Goal: Task Accomplishment & Management: Manage account settings

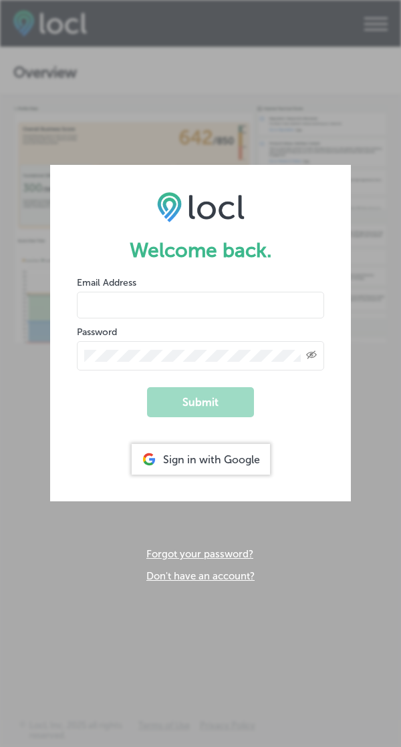
type input "[EMAIL_ADDRESS][DOMAIN_NAME]"
click at [211, 393] on button "Submit" at bounding box center [200, 402] width 107 height 30
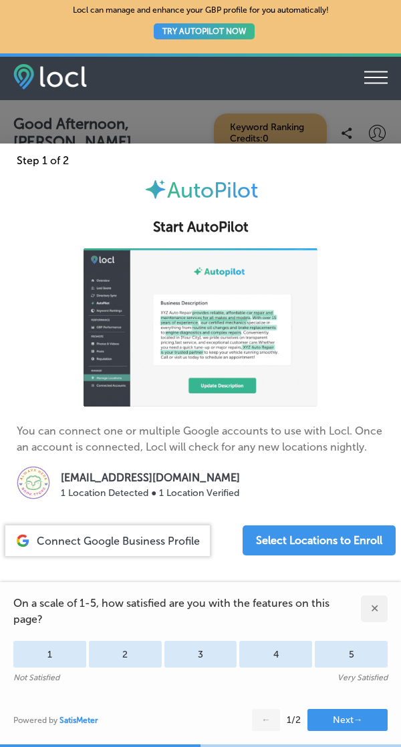
click at [357, 719] on button "Next →" at bounding box center [347, 720] width 80 height 22
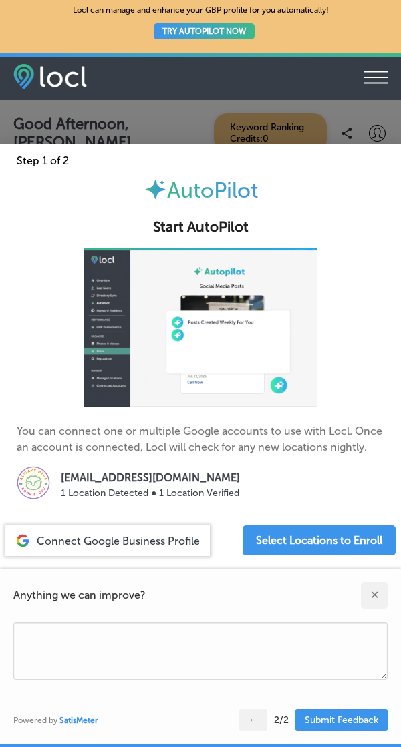
click at [357, 719] on button "Submit Feedback" at bounding box center [341, 720] width 92 height 22
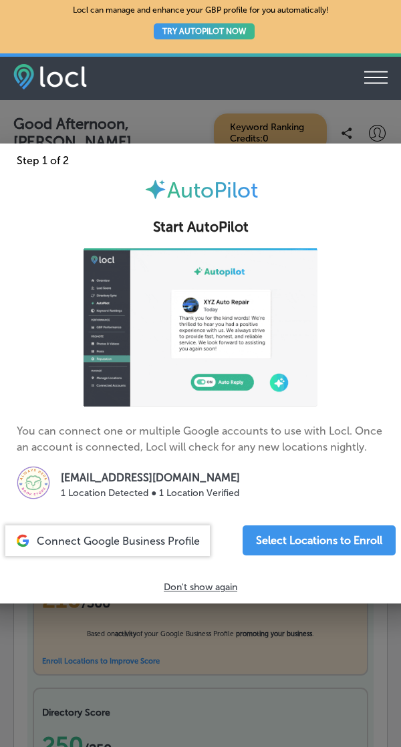
click at [357, 719] on div at bounding box center [200, 373] width 401 height 747
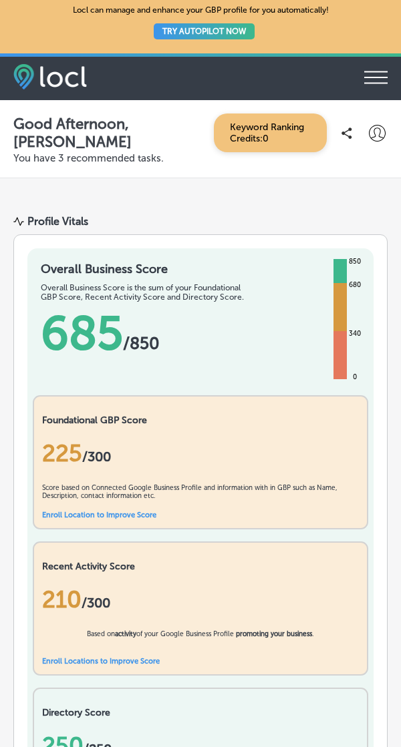
click at [371, 80] on icon "iconmonstr-menu-thin copy Created with Sketch." at bounding box center [375, 77] width 23 height 20
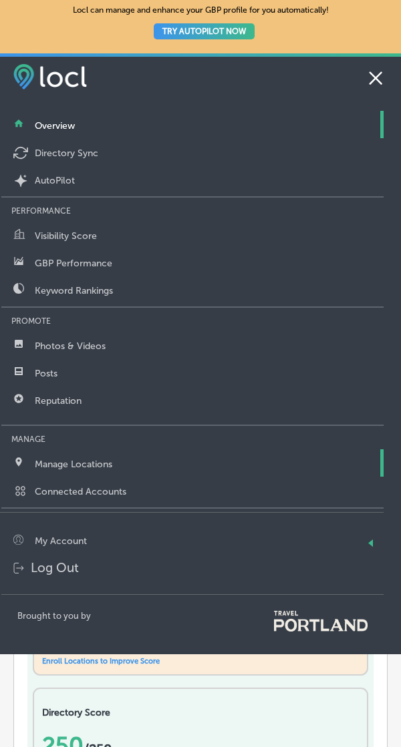
click at [104, 460] on p "Manage Locations" at bounding box center [73, 464] width 77 height 11
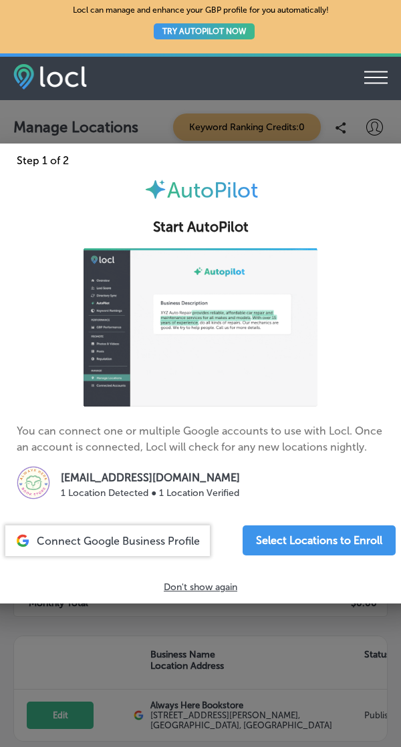
click at [192, 592] on p "Don't show again" at bounding box center [200, 587] width 73 height 11
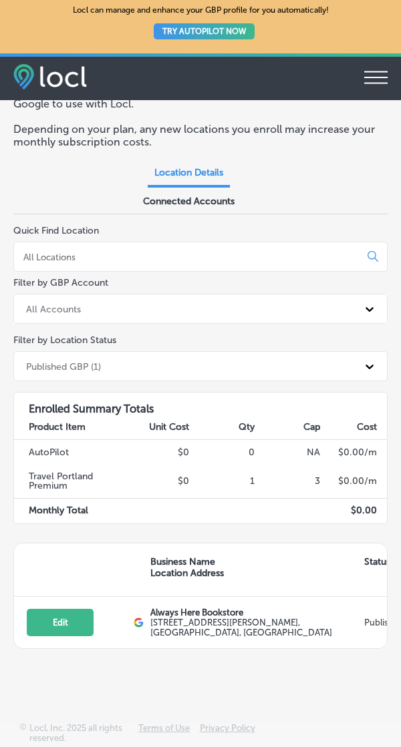
scroll to position [85, 0]
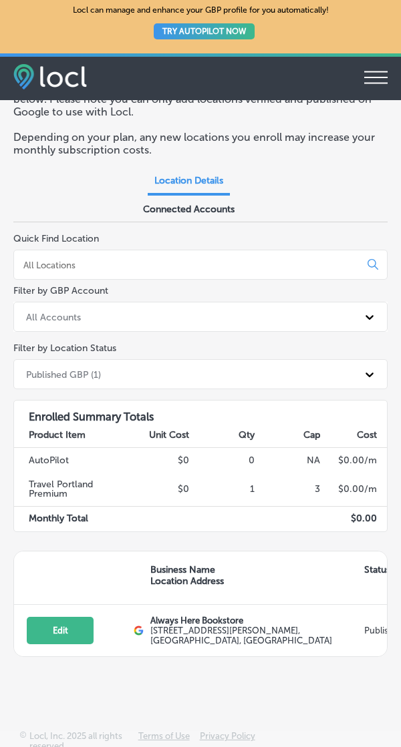
click at [59, 639] on button "Edit" at bounding box center [60, 630] width 67 height 27
select select "US"
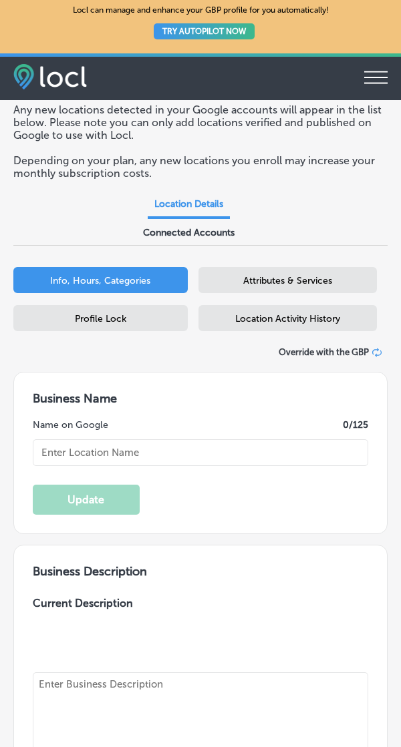
type input "Always Here Bookstore"
click at [59, 639] on label "Current Description" at bounding box center [83, 634] width 100 height 75
checkbox input "true"
type textarea "Always Here Bookstore is a [DEMOGRAPHIC_DATA] & trans worker-owned bookstore ca…"
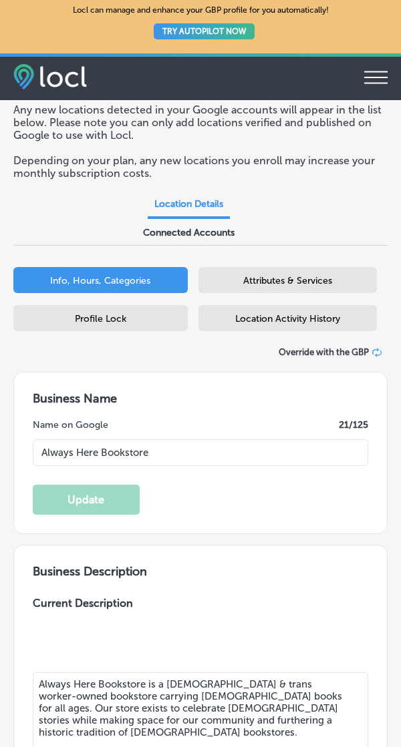
type input "[URL][DOMAIN_NAME]"
type input "18"
type input "[STREET_ADDRESS][PERSON_NAME]"
type input "[GEOGRAPHIC_DATA]"
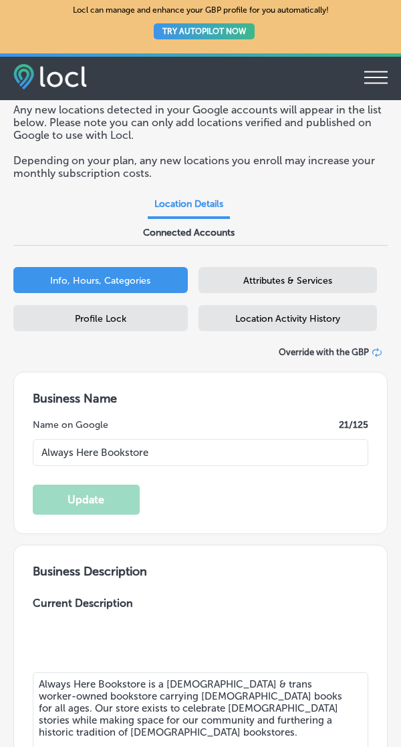
type input "97217"
type input "US"
type input "[PHONE_NUMBER]"
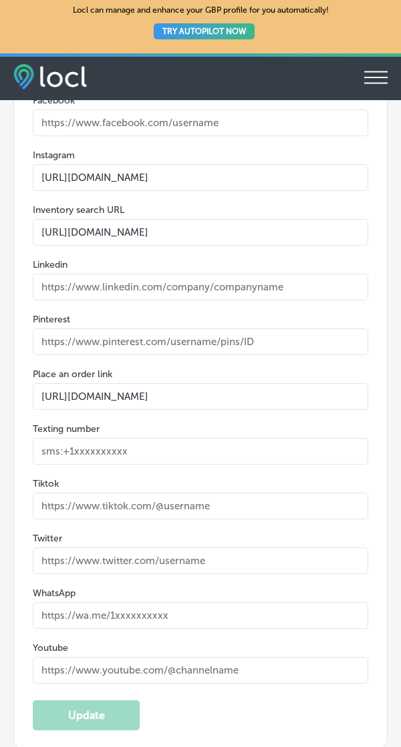
scroll to position [4676, 0]
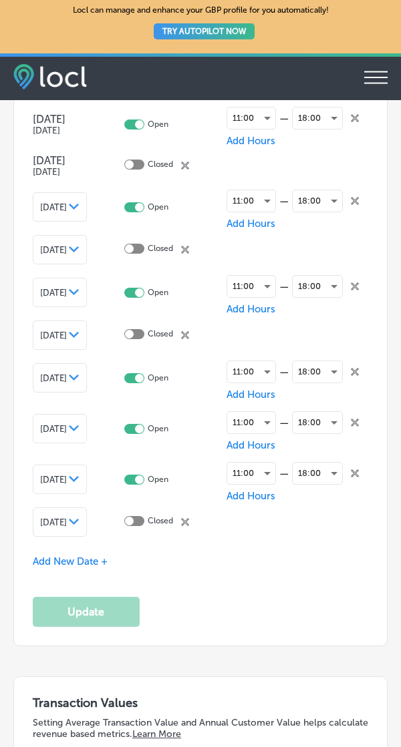
click at [90, 556] on span "Add New Date +" at bounding box center [70, 562] width 75 height 12
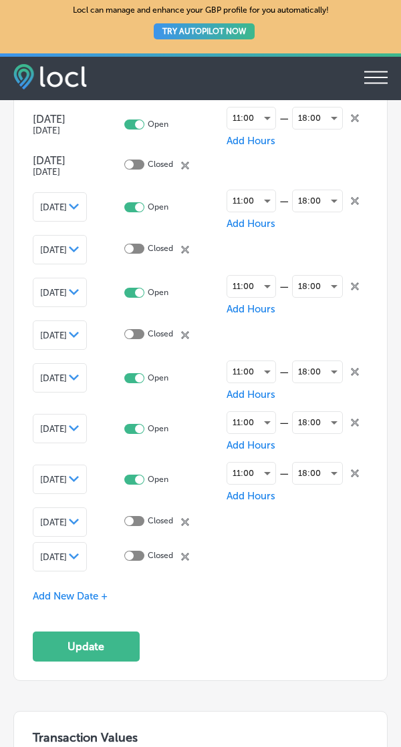
click at [144, 551] on div at bounding box center [134, 556] width 20 height 10
checkbox input "true"
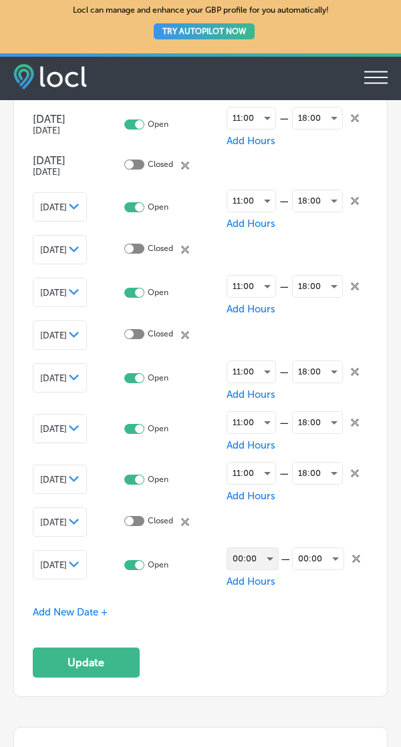
click at [274, 548] on div "00:00" at bounding box center [252, 558] width 51 height 21
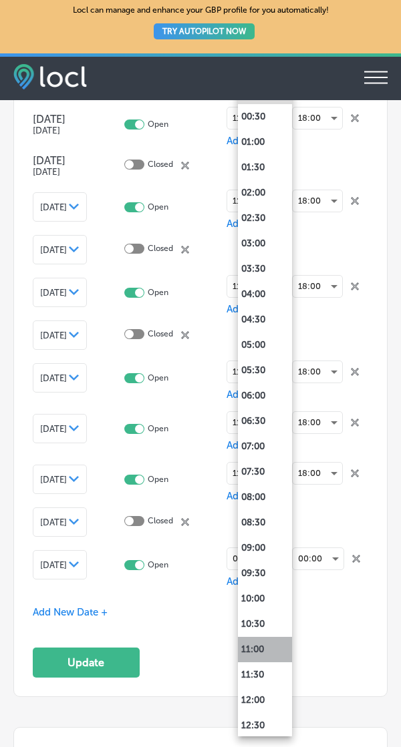
click at [261, 650] on li "11:00" at bounding box center [265, 649] width 54 height 25
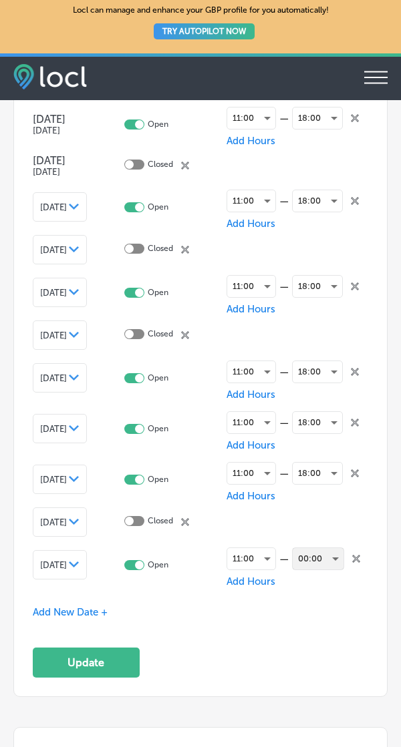
click at [329, 548] on div "00:00" at bounding box center [317, 558] width 51 height 21
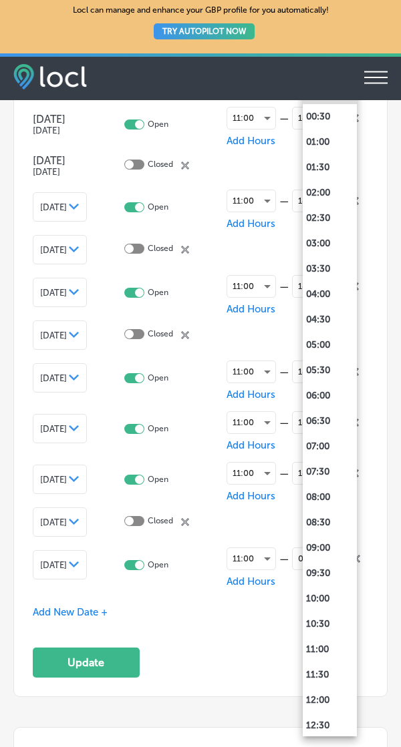
click at [218, 634] on div at bounding box center [200, 373] width 401 height 747
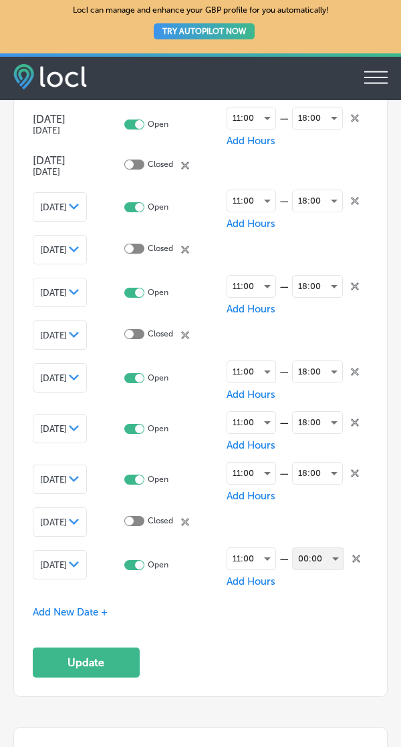
click at [325, 548] on div "00:00" at bounding box center [317, 558] width 51 height 21
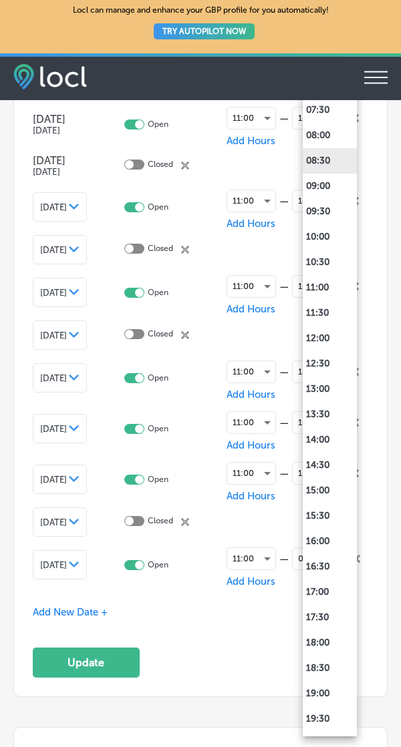
scroll to position [421, 0]
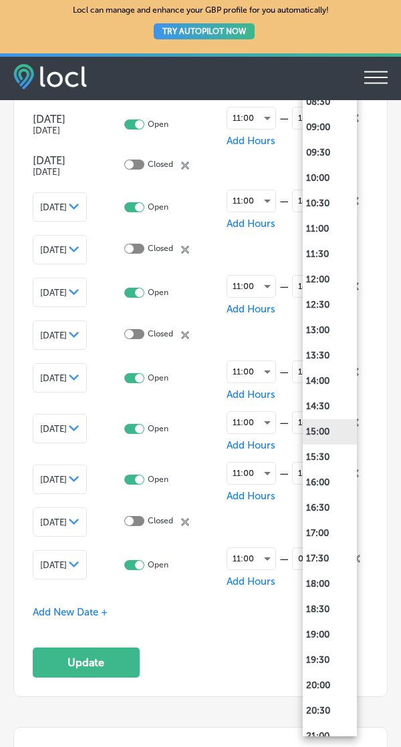
click at [339, 439] on li "15:00" at bounding box center [329, 431] width 54 height 25
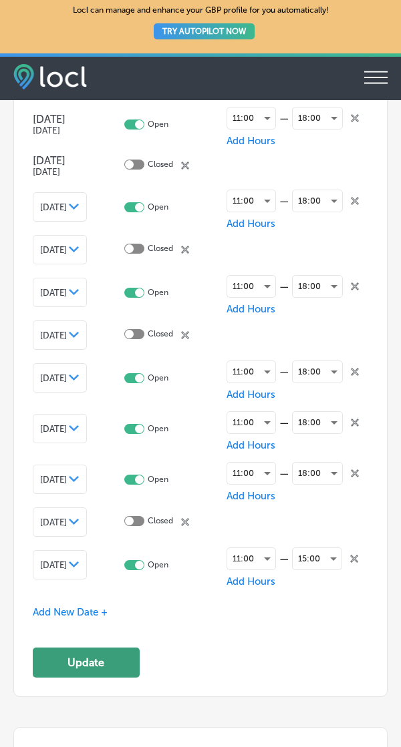
click at [116, 648] on button "Update" at bounding box center [86, 663] width 107 height 30
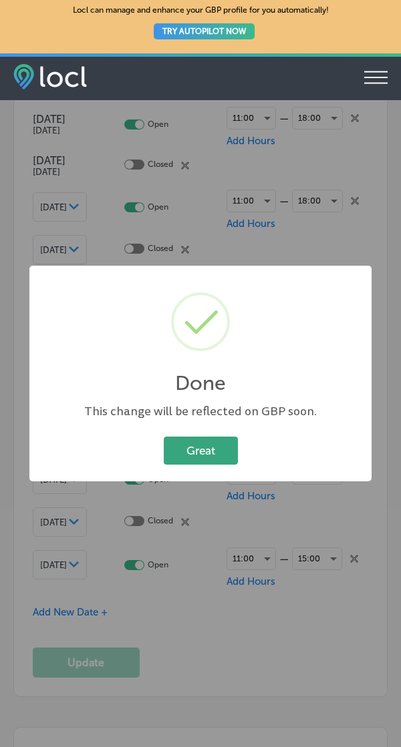
click at [204, 440] on button "Great" at bounding box center [201, 450] width 74 height 27
